Goal: Task Accomplishment & Management: Use online tool/utility

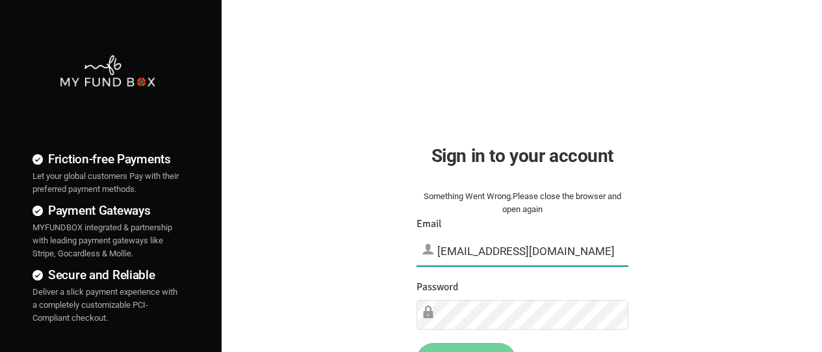
type input "[EMAIL_ADDRESS][DOMAIN_NAME]"
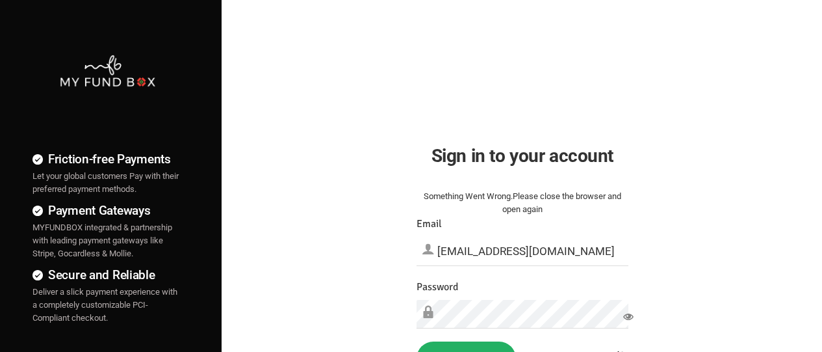
click at [466, 346] on button "Sign in" at bounding box center [466, 358] width 99 height 34
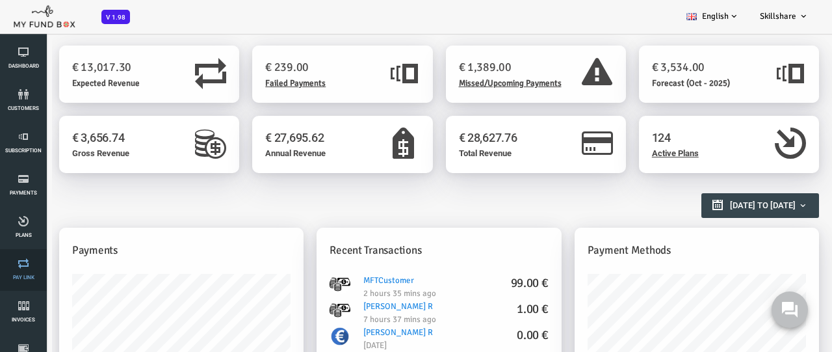
click at [23, 270] on link "Pay Link" at bounding box center [23, 270] width 39 height 42
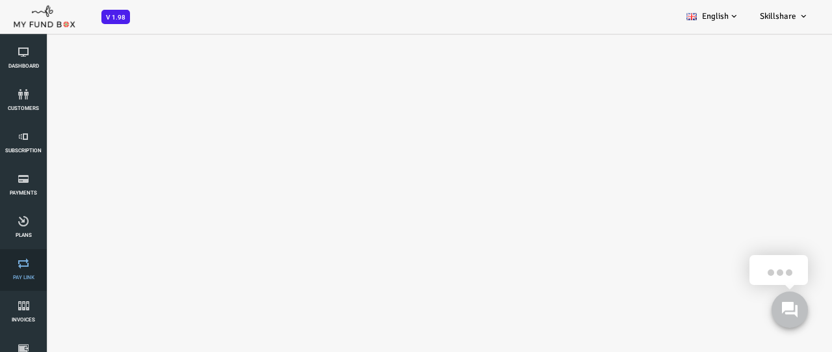
select select "100"
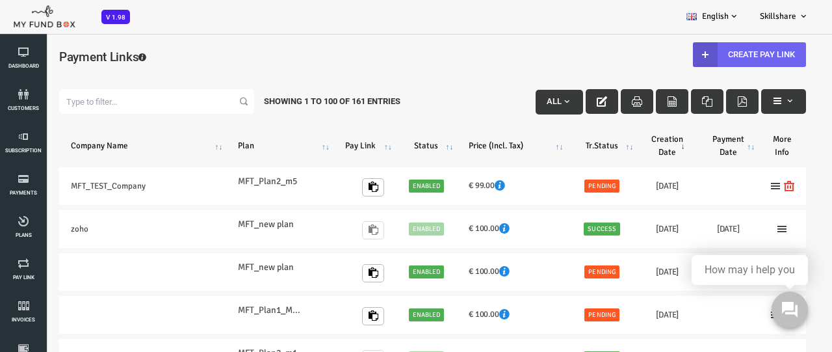
click at [714, 54] on link "Create Pay Link" at bounding box center [716, 54] width 113 height 25
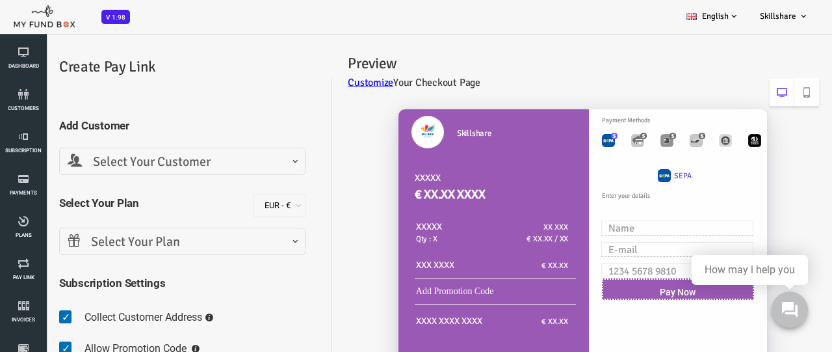
click at [148, 161] on span "Select Your Customer" at bounding box center [148, 162] width 229 height 20
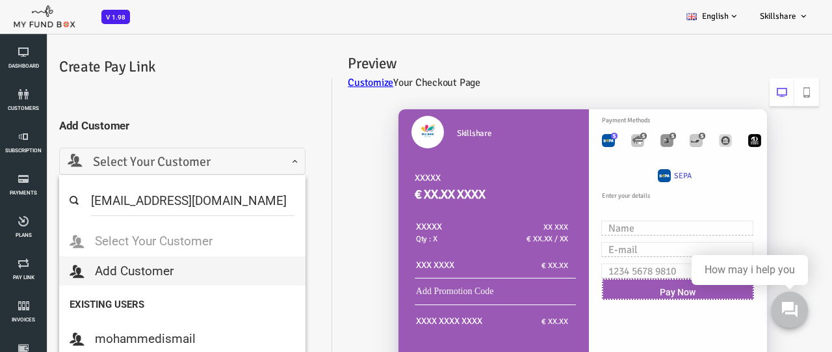
select select "MFT_Email5@gmail.com"
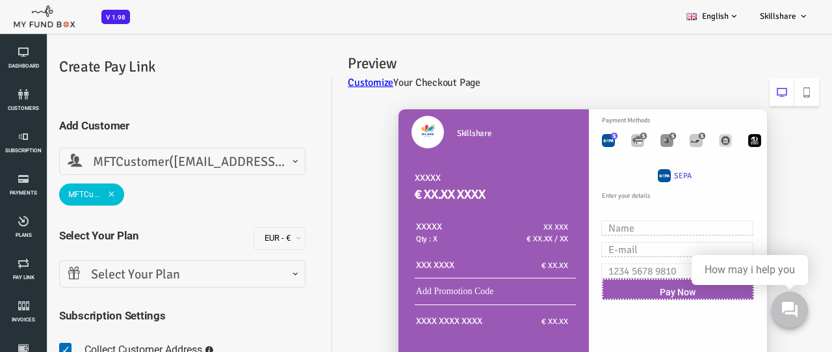
click at [148, 274] on span "Select Your Plan" at bounding box center [148, 275] width 229 height 20
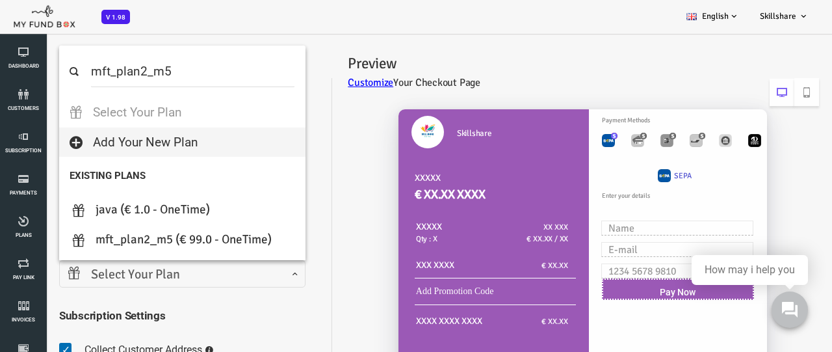
select select "MFT_Plan2_m5"
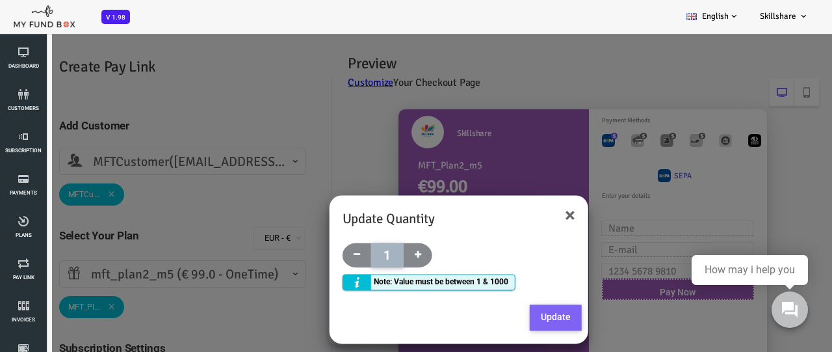
click at [521, 317] on button "Update" at bounding box center [523, 318] width 52 height 26
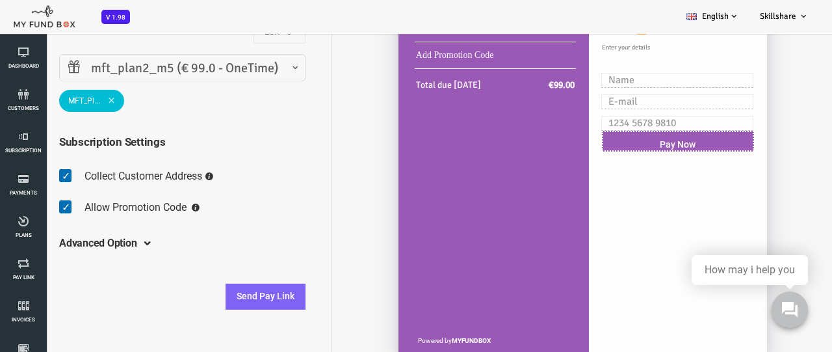
scroll to position [219, 0]
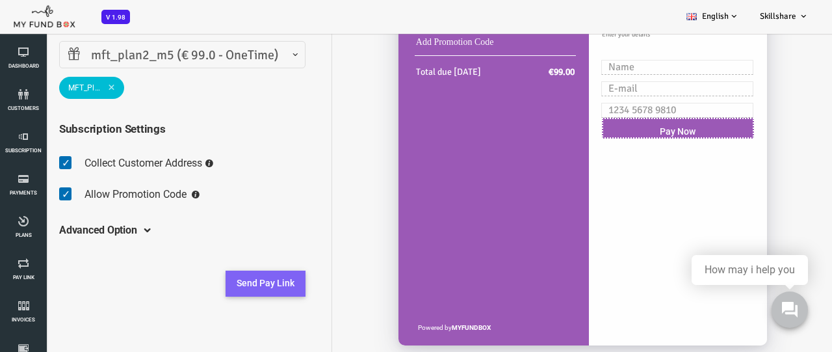
click at [249, 289] on button "Send Pay Link" at bounding box center [232, 283] width 80 height 26
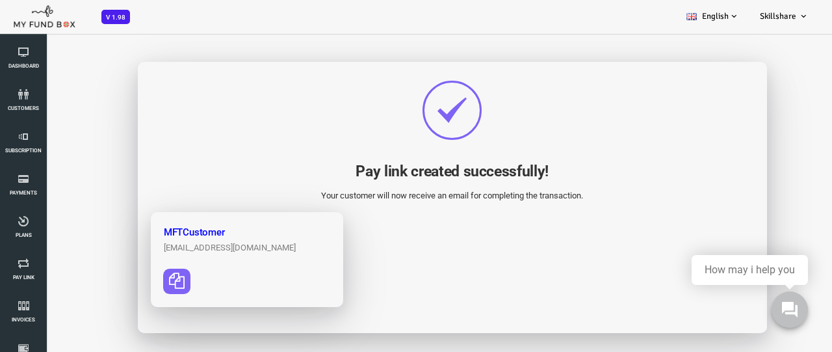
scroll to position [36, 0]
